Goal: Browse casually: Explore the website without a specific task or goal

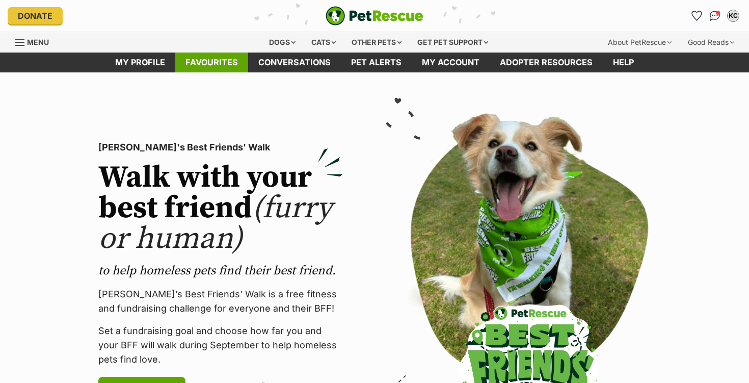
click at [194, 64] on link "Favourites" at bounding box center [211, 62] width 73 height 20
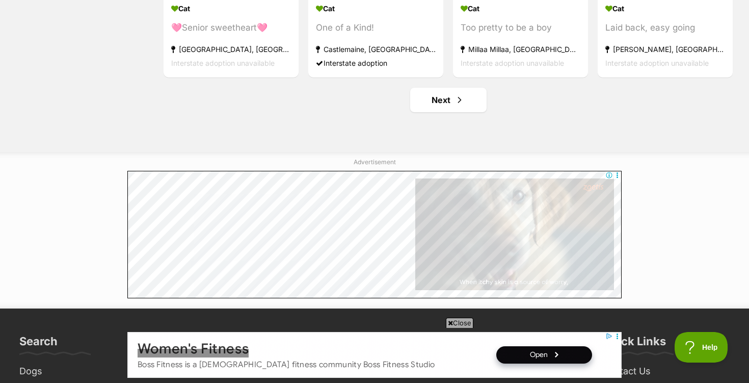
scroll to position [1363, 0]
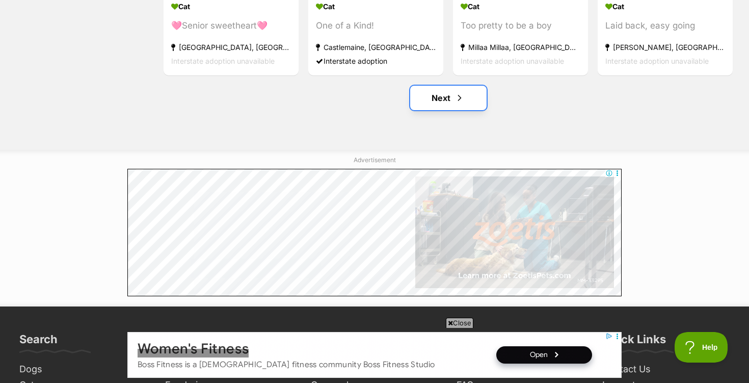
click at [443, 100] on link "Next" at bounding box center [448, 98] width 76 height 24
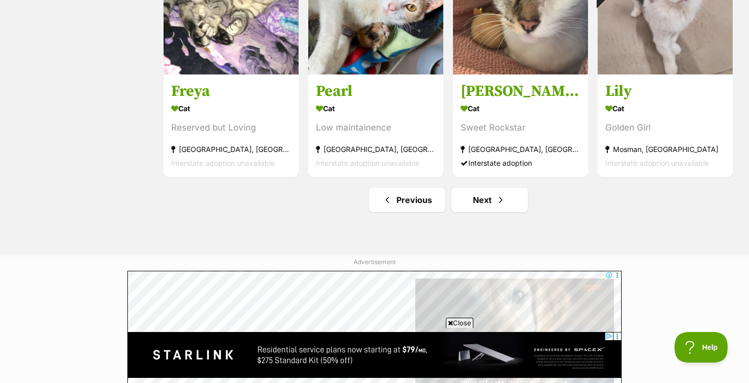
scroll to position [1266, 0]
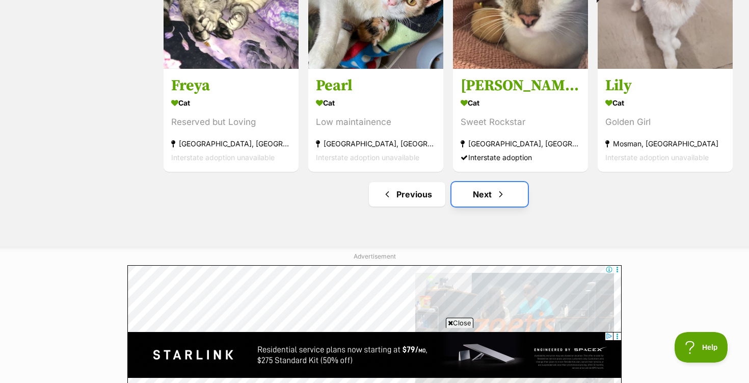
click at [484, 195] on link "Next" at bounding box center [489, 194] width 76 height 24
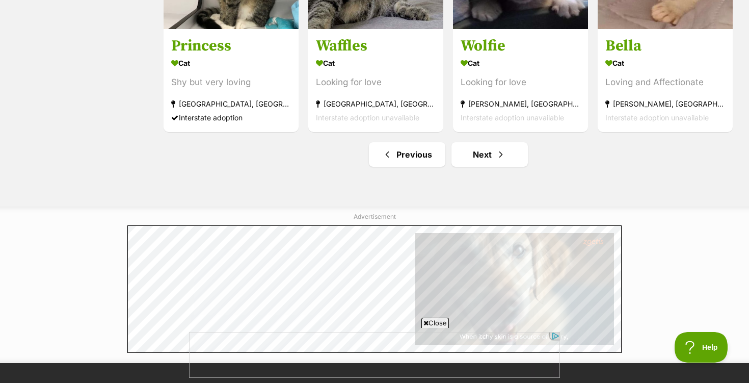
scroll to position [1305, 0]
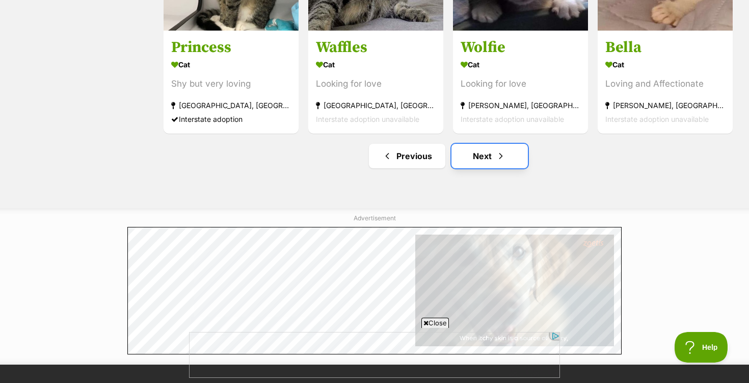
click at [486, 161] on link "Next" at bounding box center [489, 156] width 76 height 24
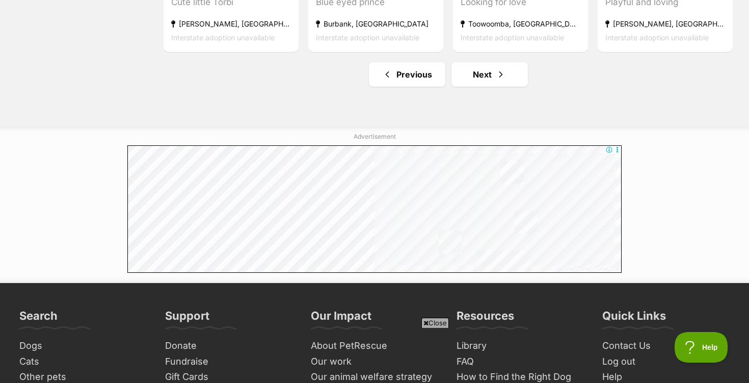
scroll to position [1387, 0]
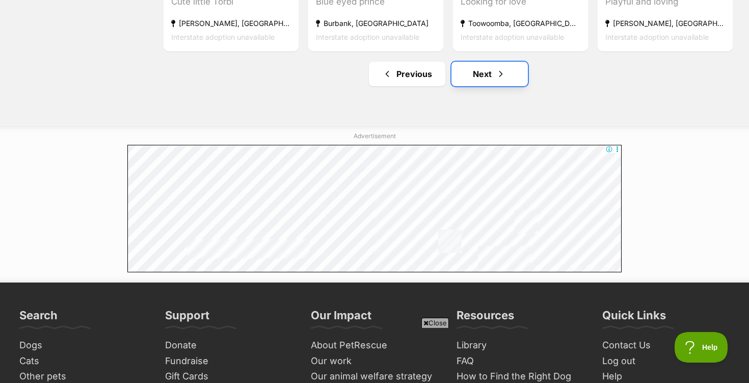
click at [483, 78] on link "Next" at bounding box center [489, 74] width 76 height 24
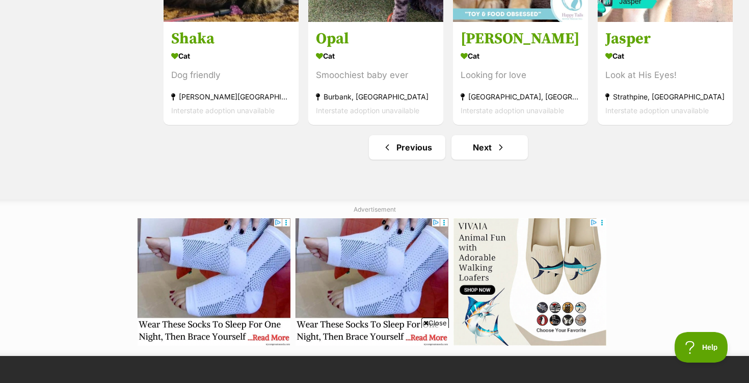
scroll to position [1314, 0]
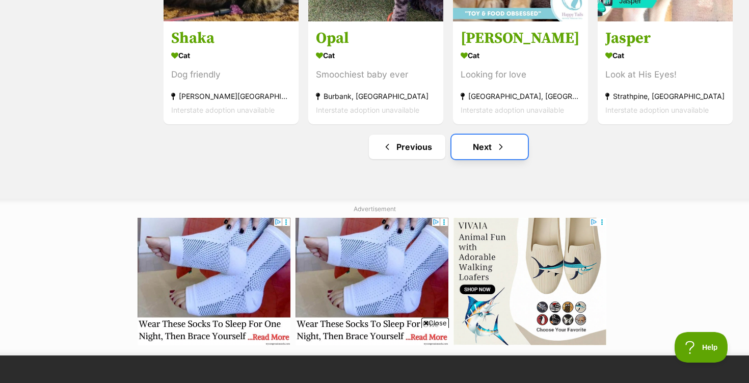
click at [482, 148] on link "Next" at bounding box center [489, 147] width 76 height 24
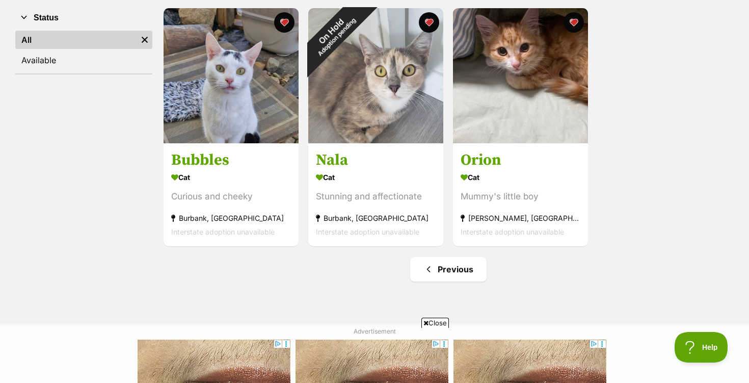
scroll to position [202, 0]
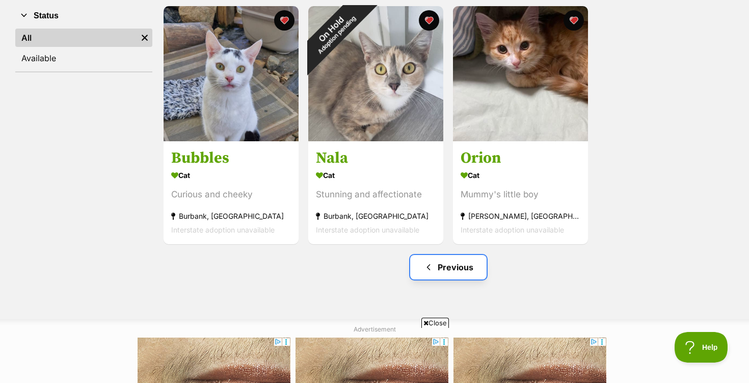
click at [459, 270] on link "Previous" at bounding box center [448, 267] width 76 height 24
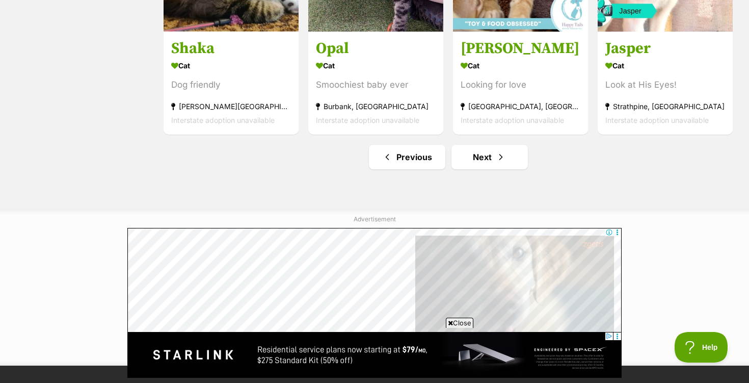
scroll to position [1306, 0]
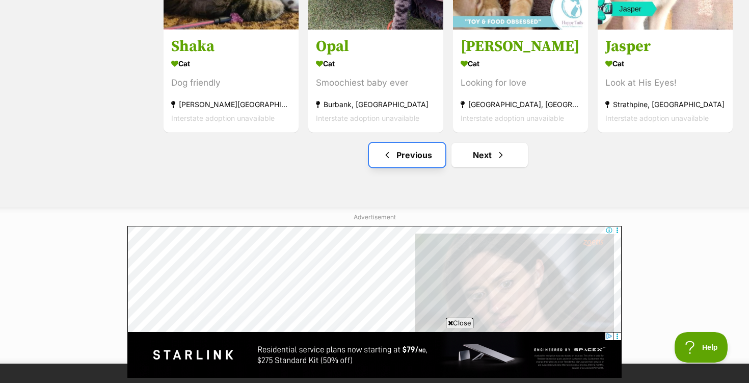
click at [412, 156] on link "Previous" at bounding box center [407, 155] width 76 height 24
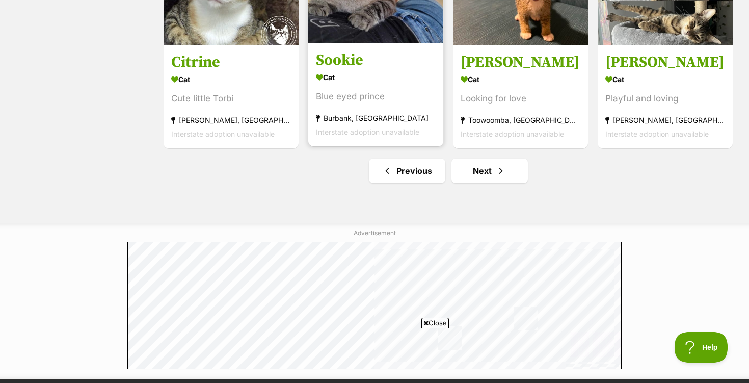
scroll to position [1301, 0]
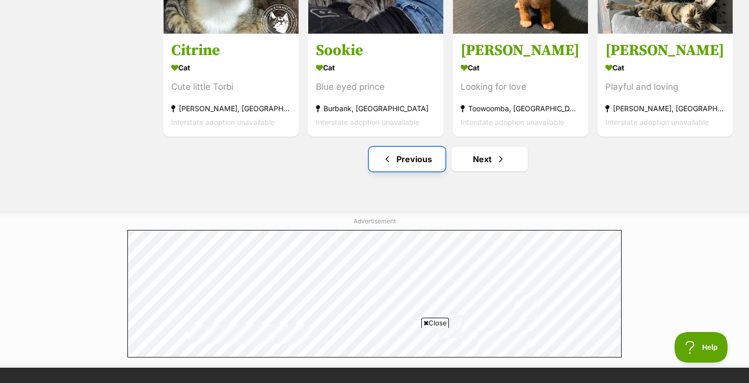
click at [422, 163] on link "Previous" at bounding box center [407, 159] width 76 height 24
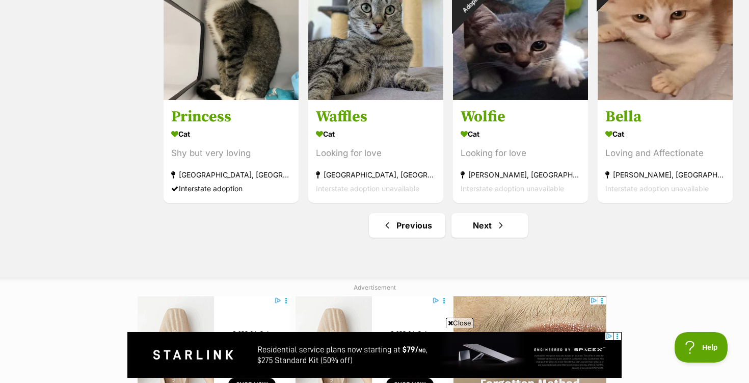
scroll to position [1237, 0]
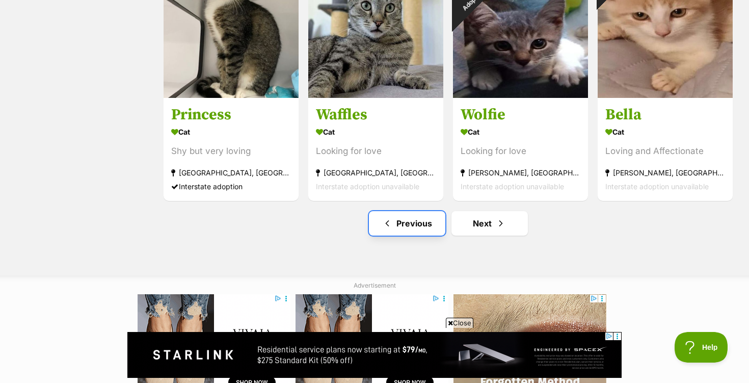
click at [424, 225] on link "Previous" at bounding box center [407, 223] width 76 height 24
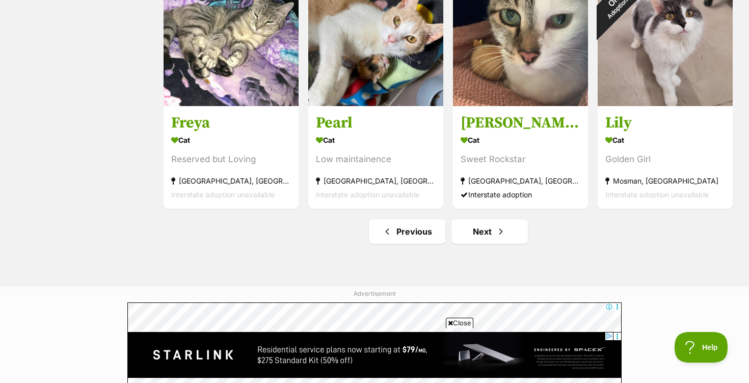
scroll to position [1231, 0]
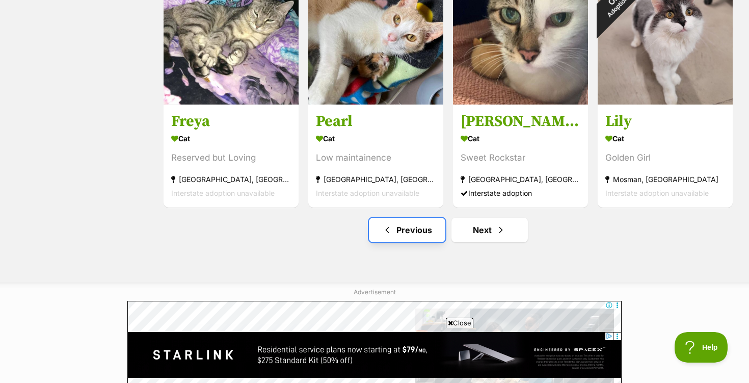
click at [416, 232] on link "Previous" at bounding box center [407, 230] width 76 height 24
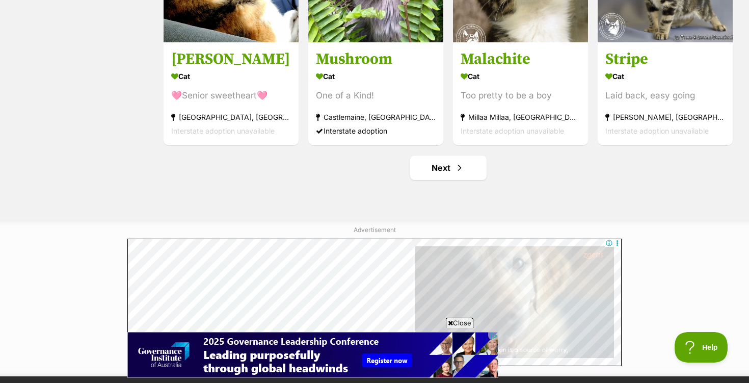
scroll to position [1296, 0]
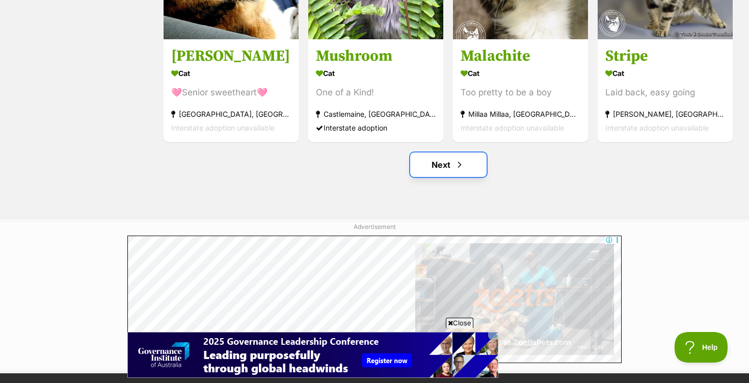
click at [444, 169] on link "Next" at bounding box center [448, 164] width 76 height 24
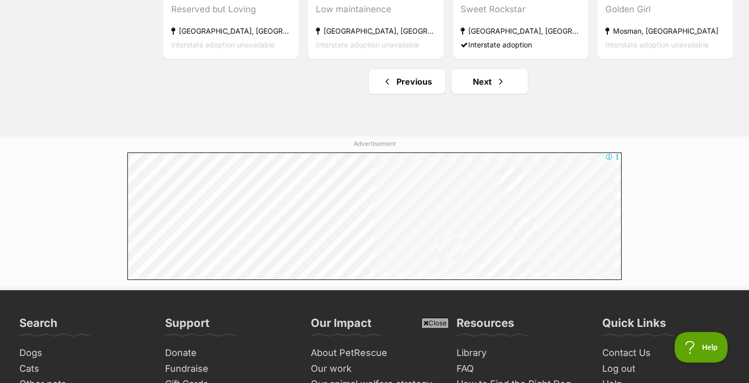
scroll to position [1382, 0]
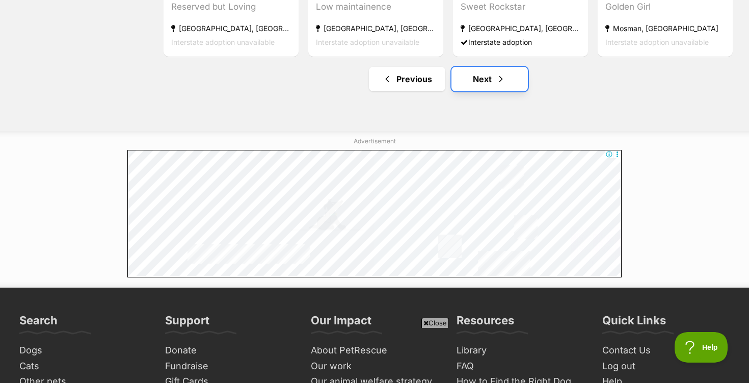
click at [484, 81] on link "Next" at bounding box center [489, 79] width 76 height 24
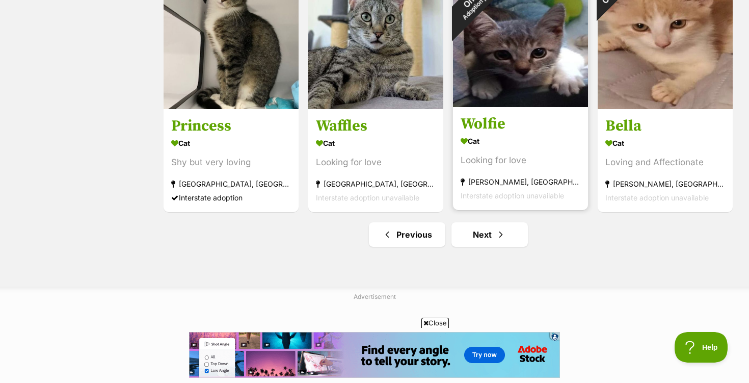
scroll to position [1226, 0]
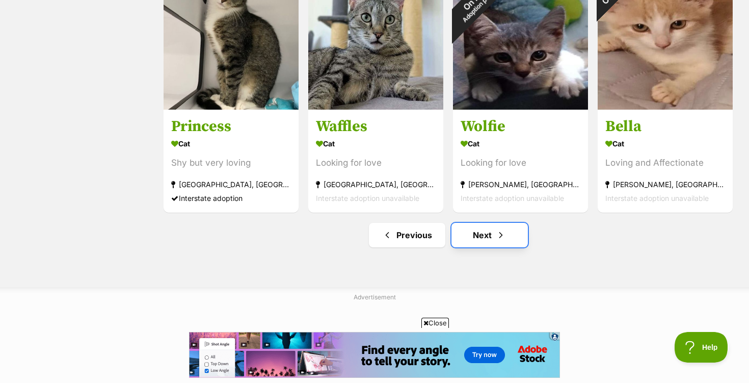
click at [484, 236] on link "Next" at bounding box center [489, 235] width 76 height 24
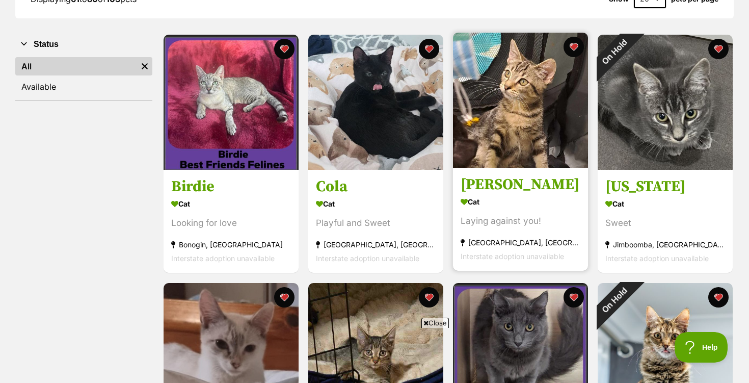
scroll to position [168, 0]
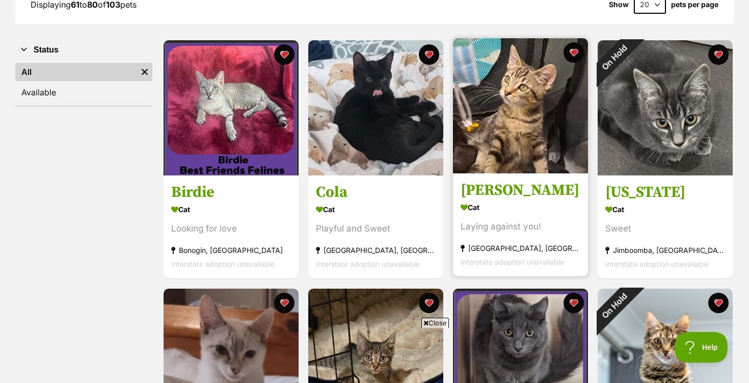
click at [486, 155] on img at bounding box center [520, 105] width 135 height 135
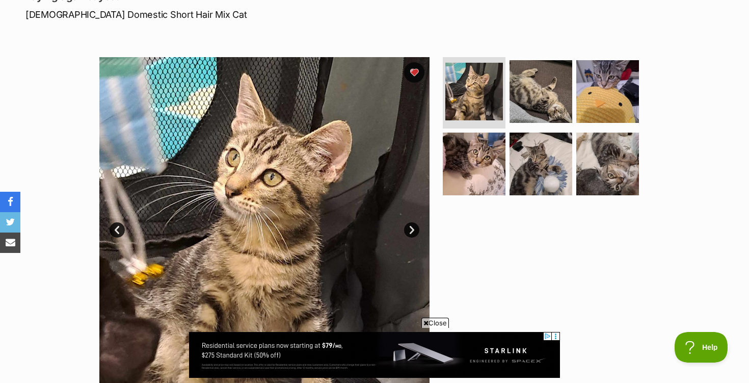
scroll to position [151, 0]
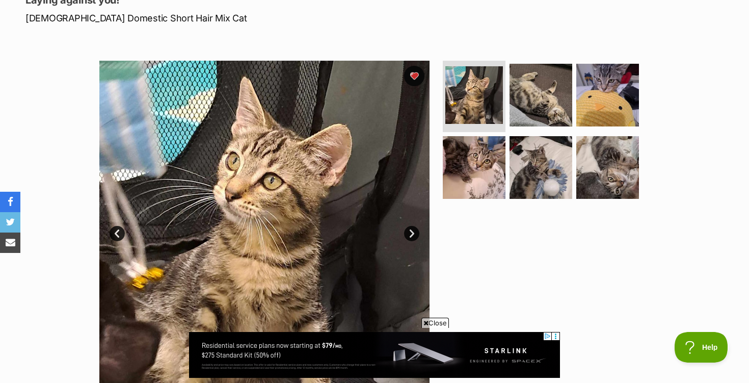
click at [414, 234] on link "Next" at bounding box center [411, 233] width 15 height 15
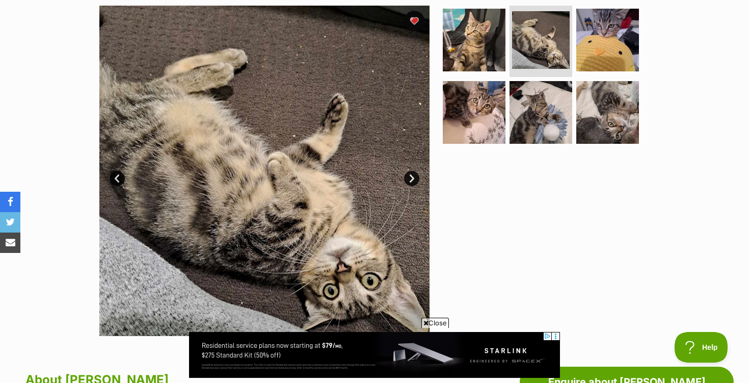
scroll to position [206, 0]
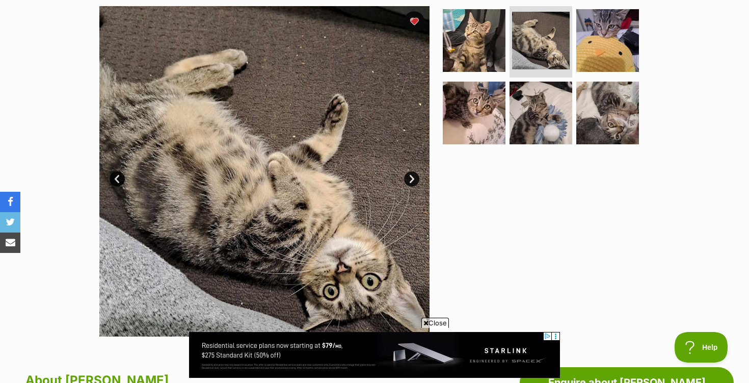
click at [411, 178] on link "Next" at bounding box center [411, 178] width 15 height 15
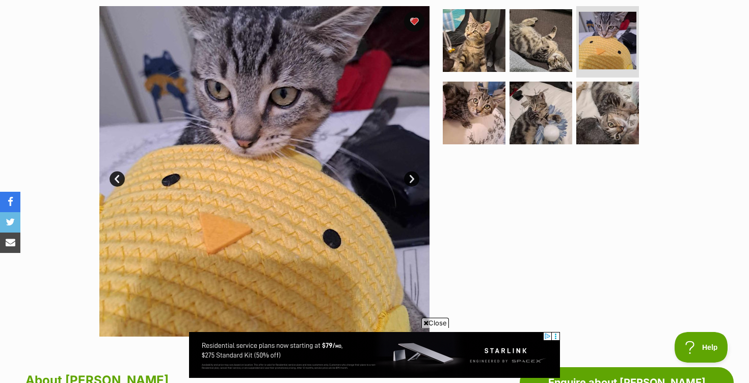
click at [411, 178] on link "Next" at bounding box center [411, 178] width 15 height 15
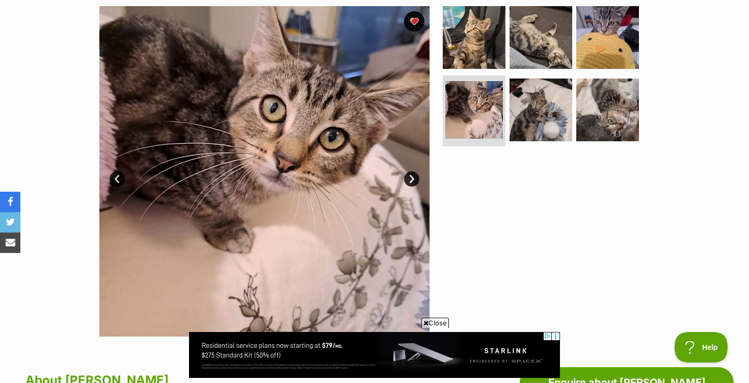
click at [411, 178] on link "Next" at bounding box center [411, 178] width 15 height 15
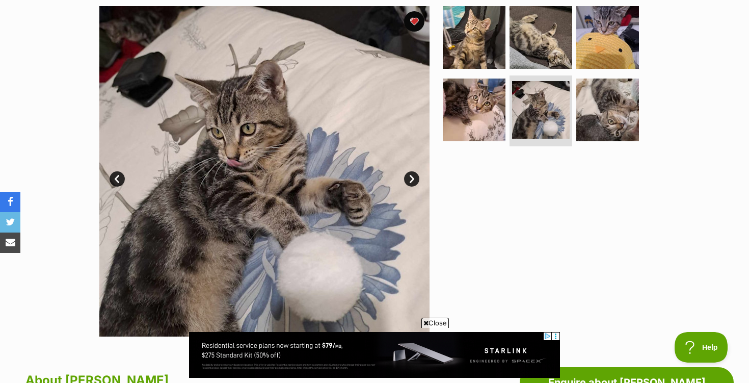
click at [411, 178] on link "Next" at bounding box center [411, 178] width 15 height 15
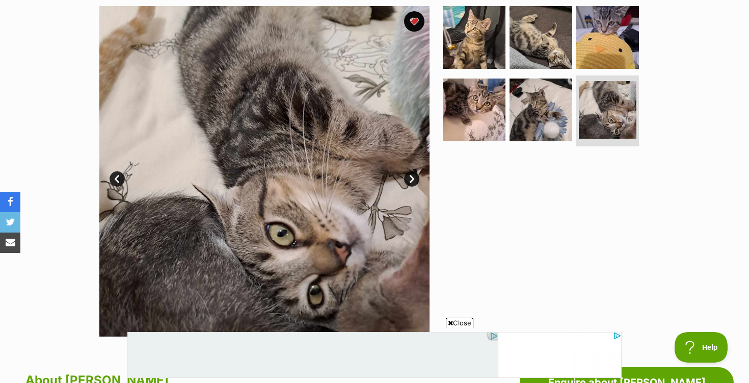
scroll to position [0, 0]
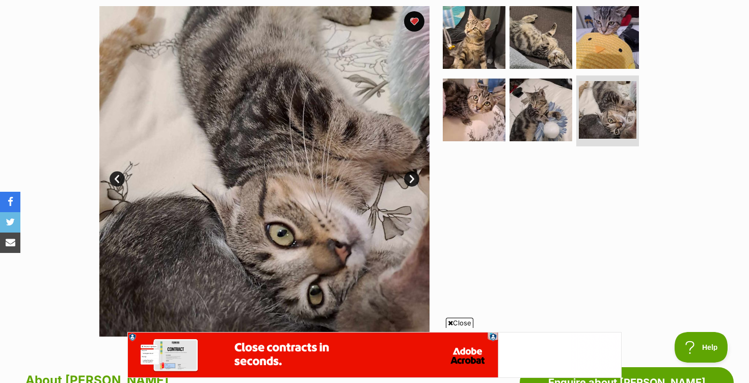
click at [411, 178] on link "Next" at bounding box center [411, 178] width 15 height 15
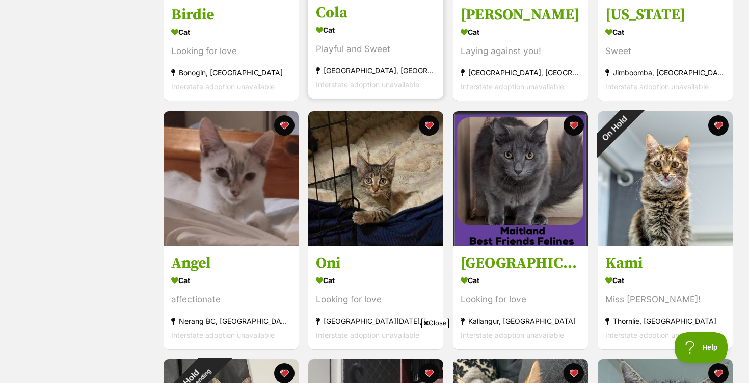
scroll to position [315, 0]
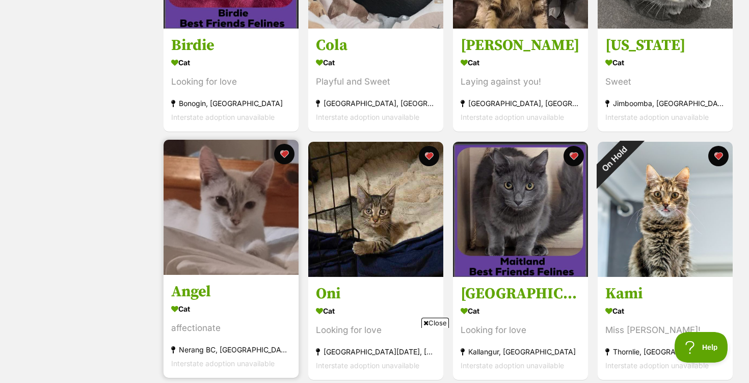
click at [240, 194] on img at bounding box center [231, 207] width 135 height 135
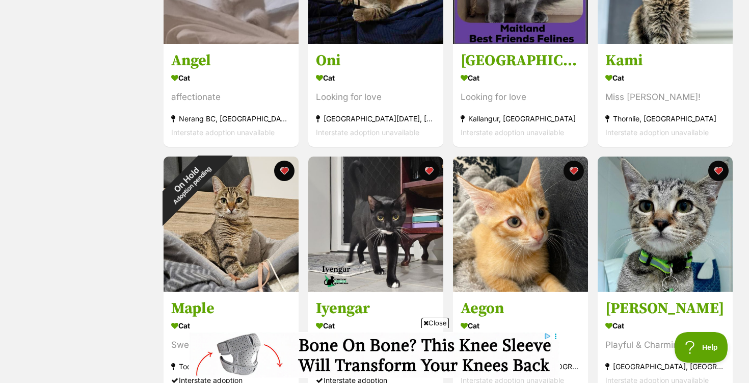
scroll to position [548, 0]
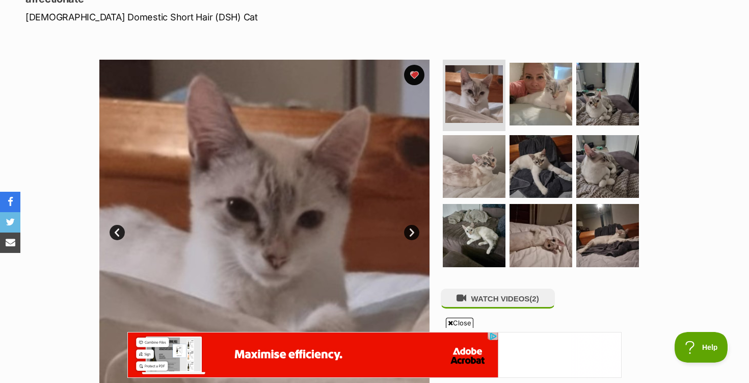
click at [413, 233] on link "Next" at bounding box center [411, 232] width 15 height 15
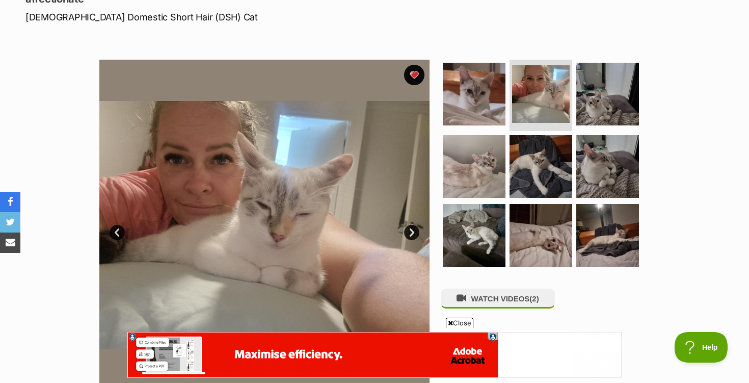
click at [413, 233] on link "Next" at bounding box center [411, 232] width 15 height 15
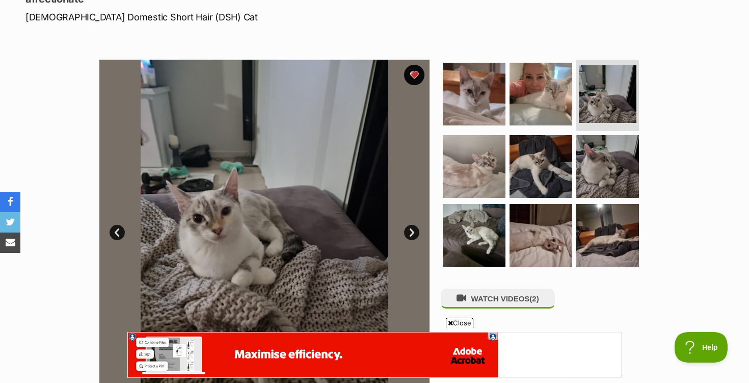
click at [413, 233] on link "Next" at bounding box center [411, 232] width 15 height 15
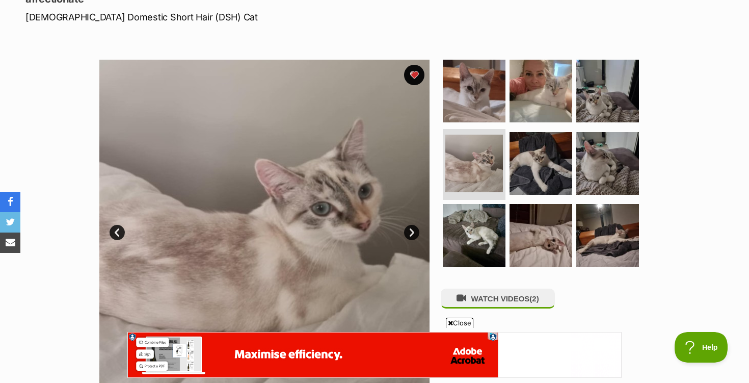
click at [413, 233] on link "Next" at bounding box center [411, 232] width 15 height 15
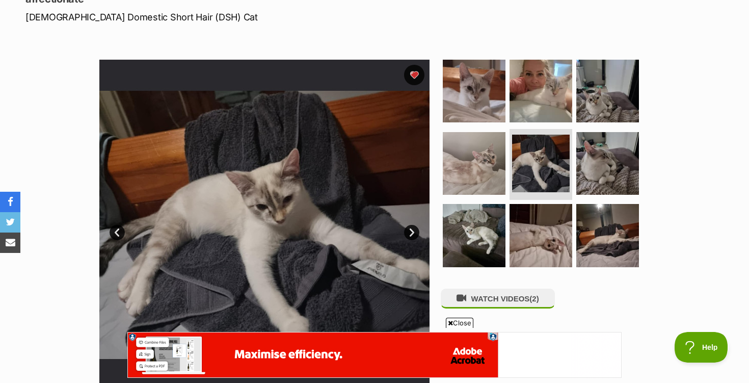
click at [413, 233] on link "Next" at bounding box center [411, 232] width 15 height 15
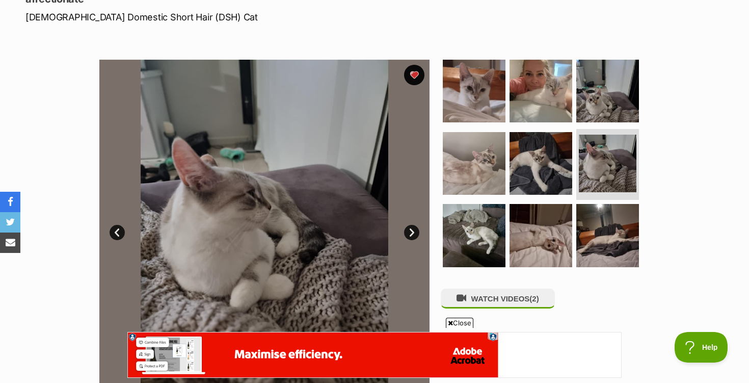
click at [413, 233] on link "Next" at bounding box center [411, 232] width 15 height 15
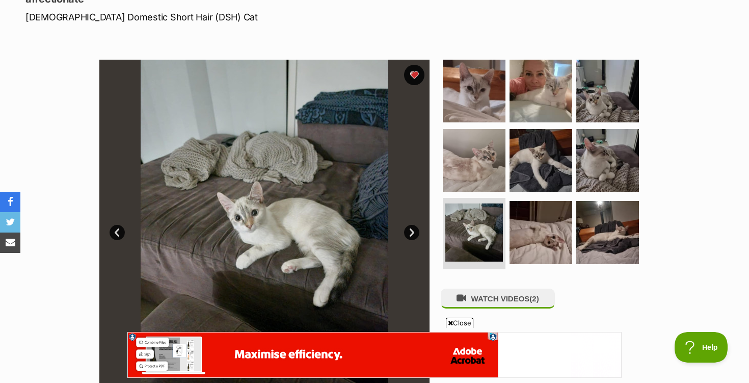
click at [413, 233] on link "Next" at bounding box center [411, 232] width 15 height 15
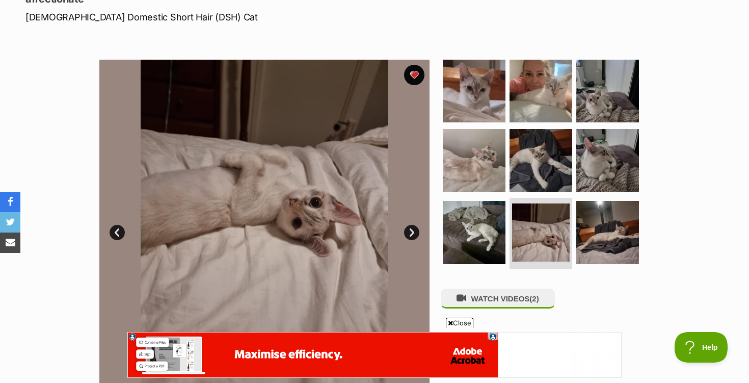
click at [413, 233] on link "Next" at bounding box center [411, 232] width 15 height 15
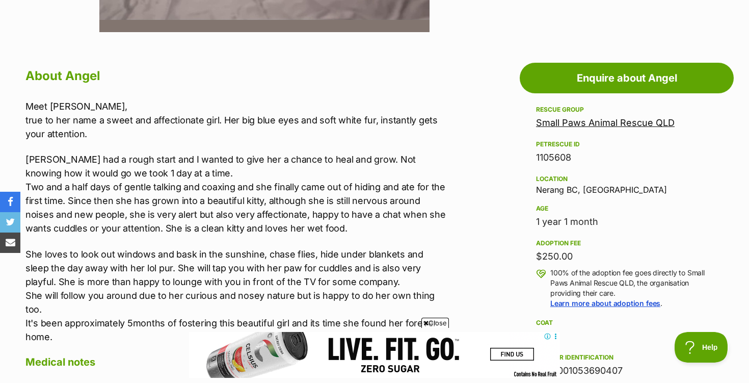
scroll to position [510, 0]
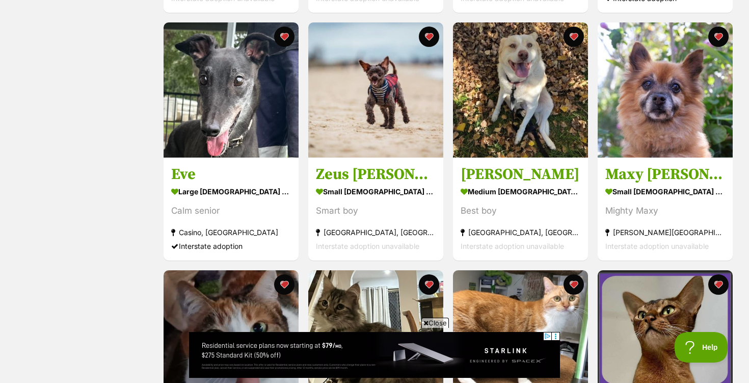
scroll to position [676, 0]
